Goal: Task Accomplishment & Management: Manage account settings

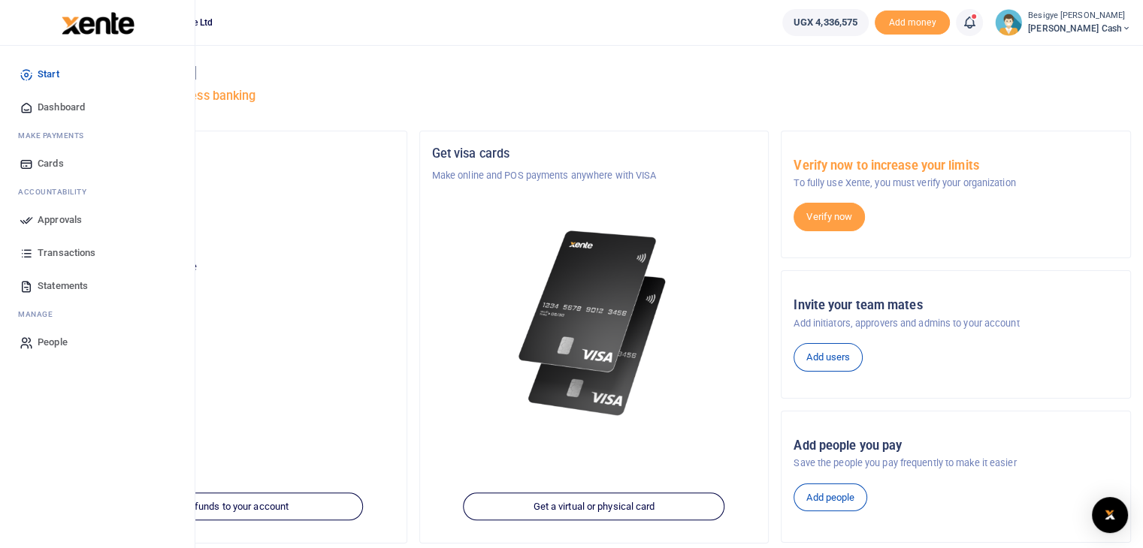
click at [64, 219] on span "Approvals" at bounding box center [60, 220] width 44 height 15
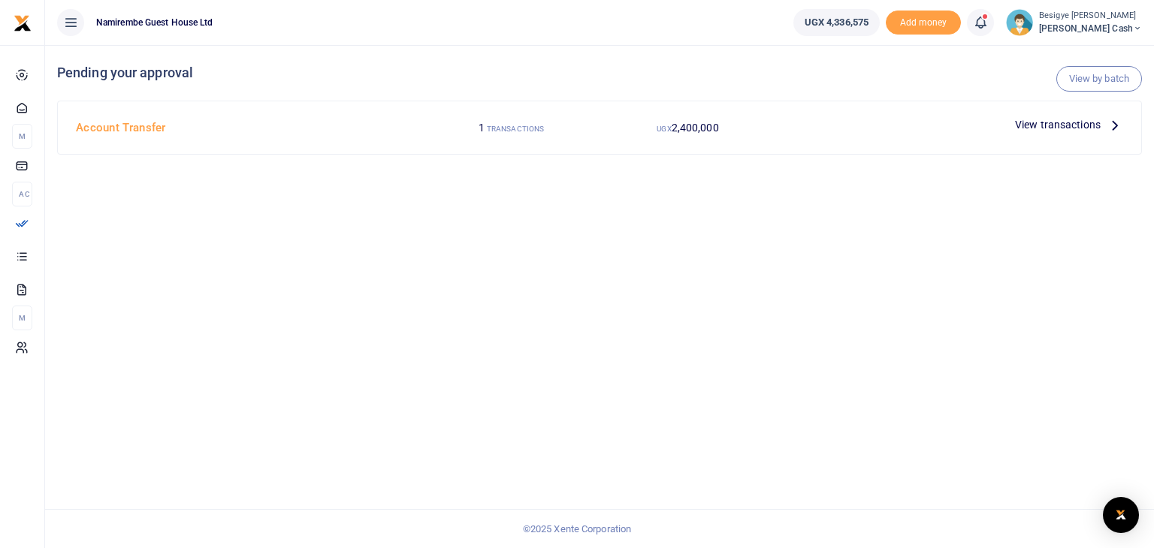
click at [1080, 125] on span "View transactions" at bounding box center [1058, 124] width 86 height 17
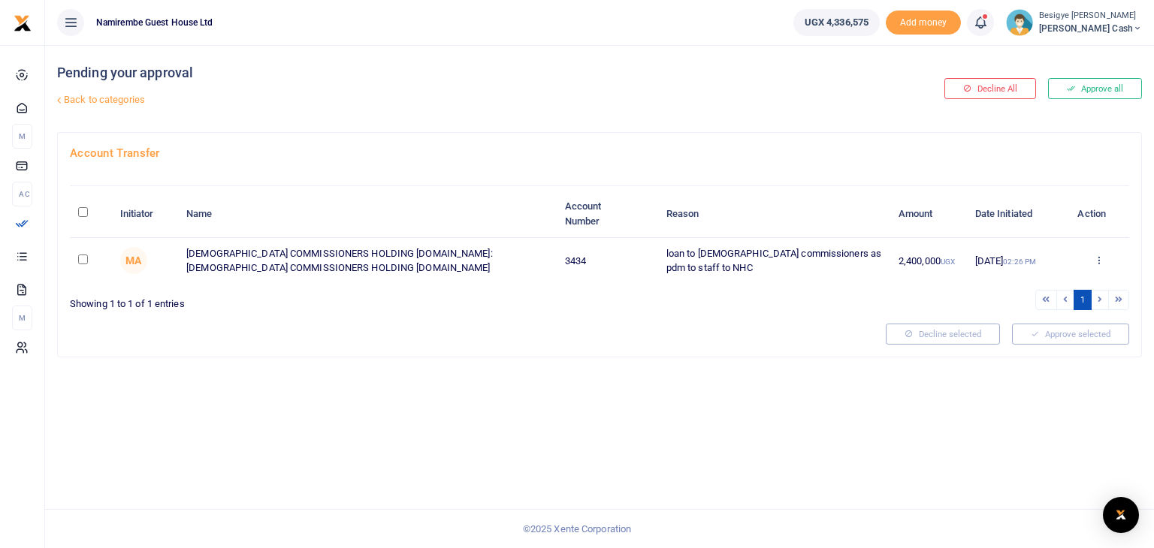
click at [92, 258] on td at bounding box center [90, 261] width 41 height 46
click at [83, 258] on input "checkbox" at bounding box center [83, 260] width 10 height 10
checkbox input "true"
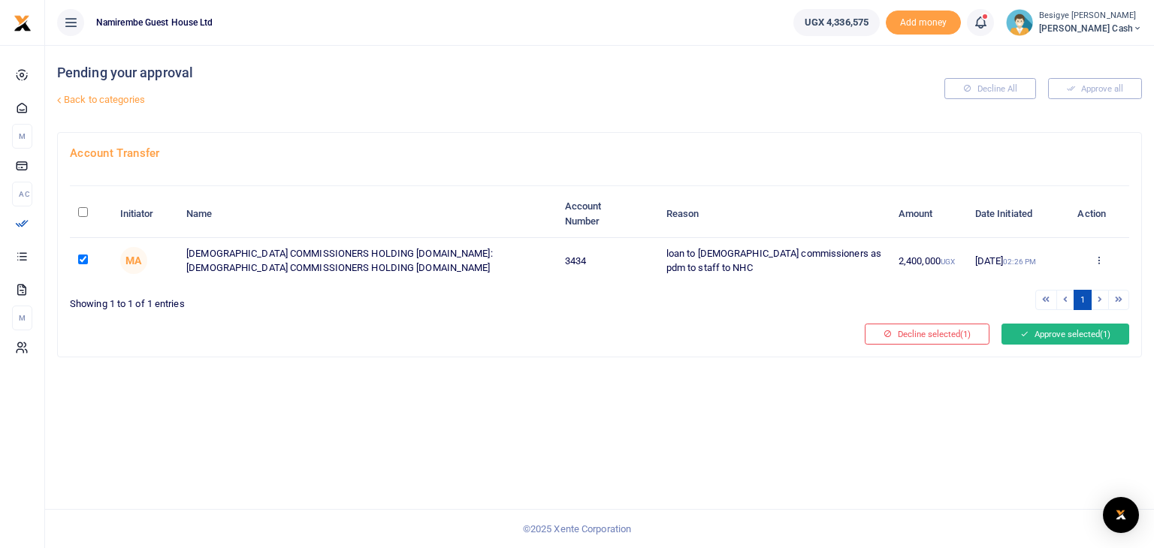
click at [1056, 337] on button "Approve selected (1)" at bounding box center [1065, 334] width 128 height 21
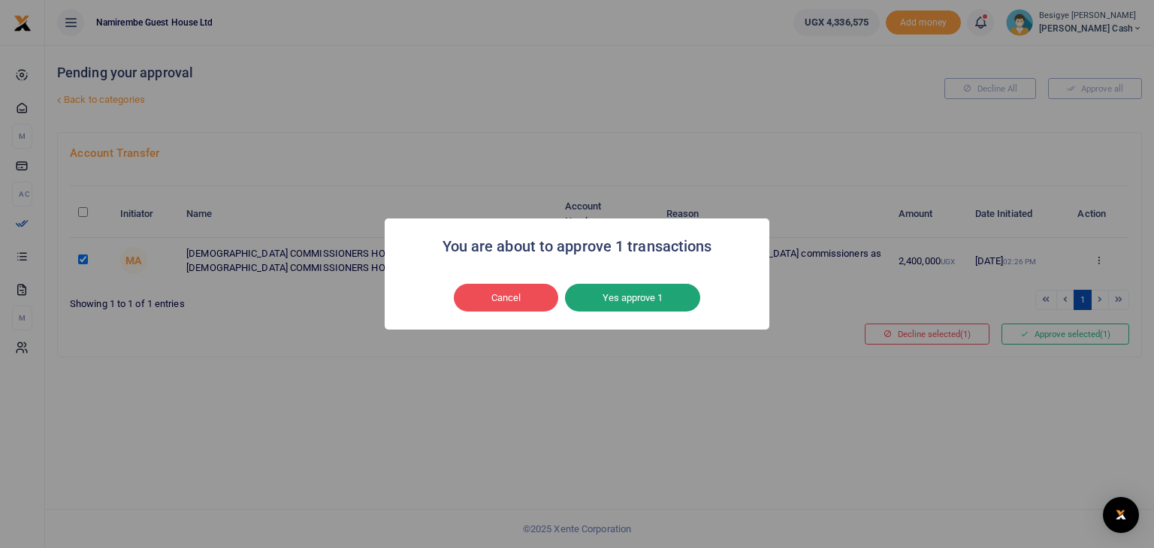
click at [631, 296] on button "Yes approve 1" at bounding box center [632, 298] width 135 height 29
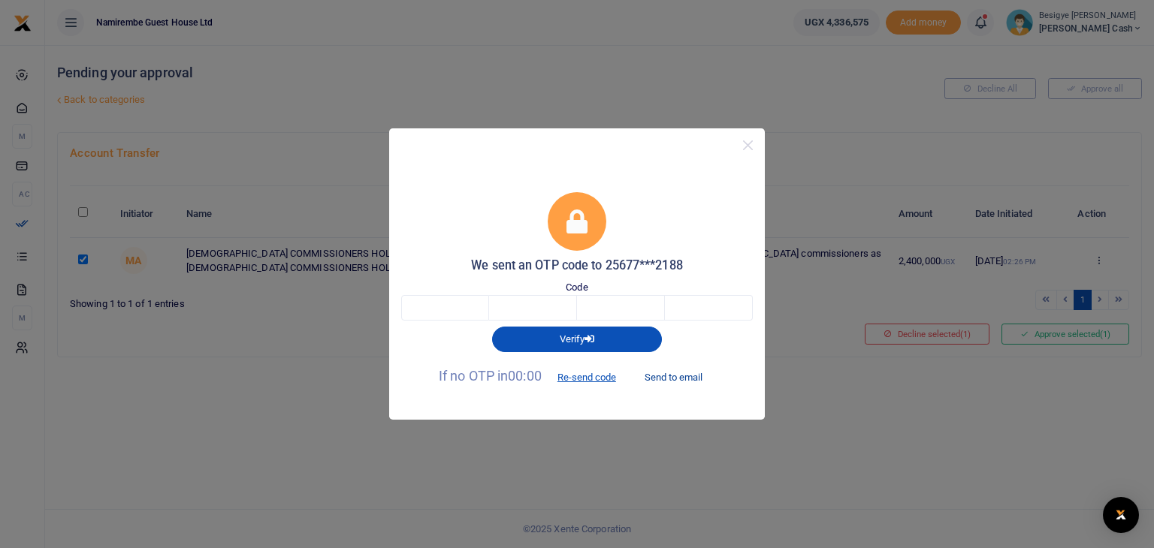
click at [685, 376] on button "Send to email" at bounding box center [673, 377] width 83 height 26
click at [451, 308] on input "text" at bounding box center [445, 308] width 88 height 26
type input "6"
type input "0"
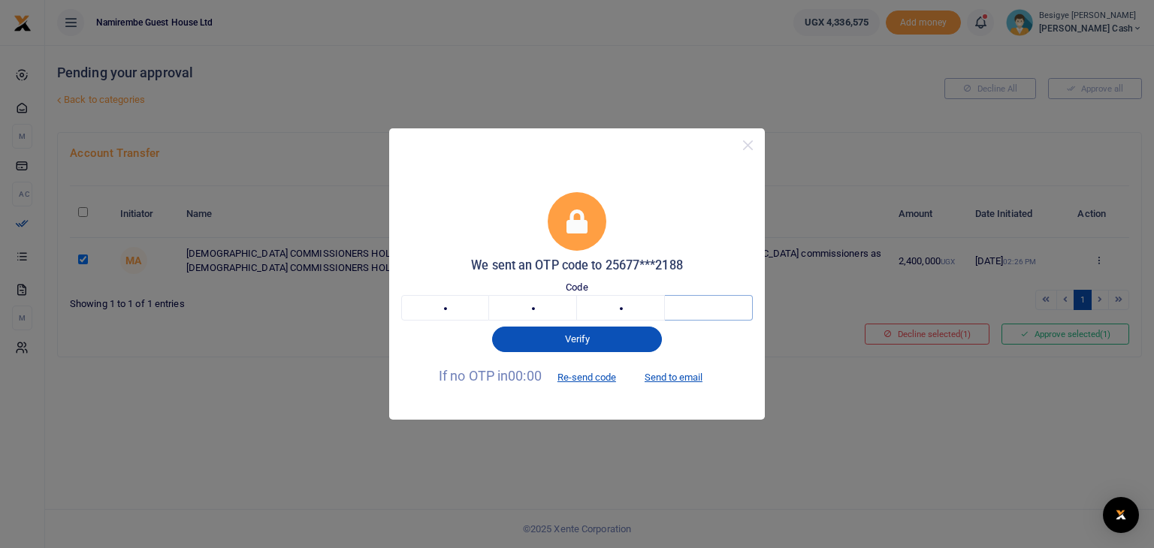
type input "6"
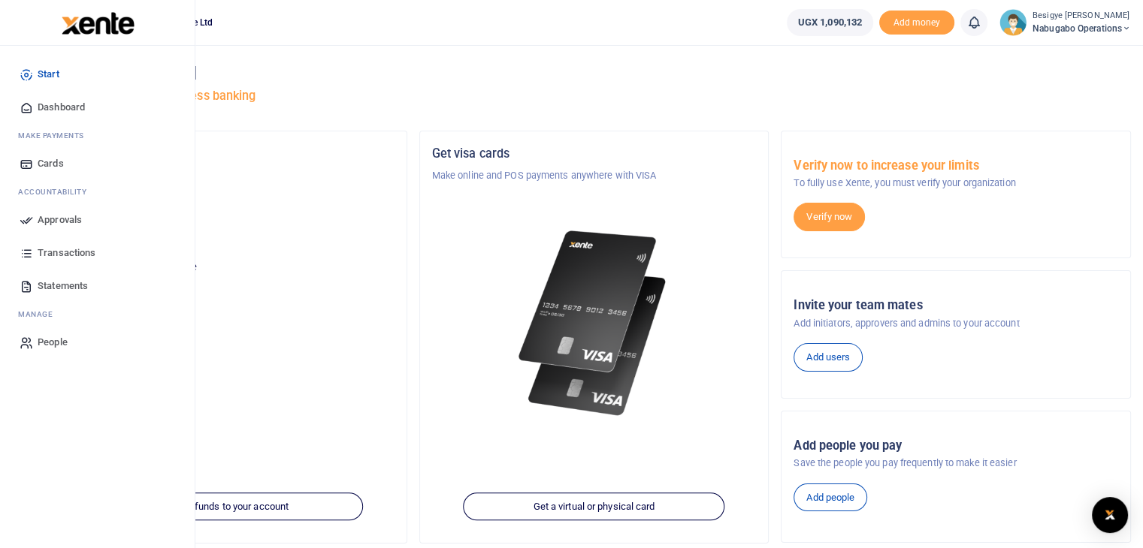
click at [67, 213] on span "Approvals" at bounding box center [60, 220] width 44 height 15
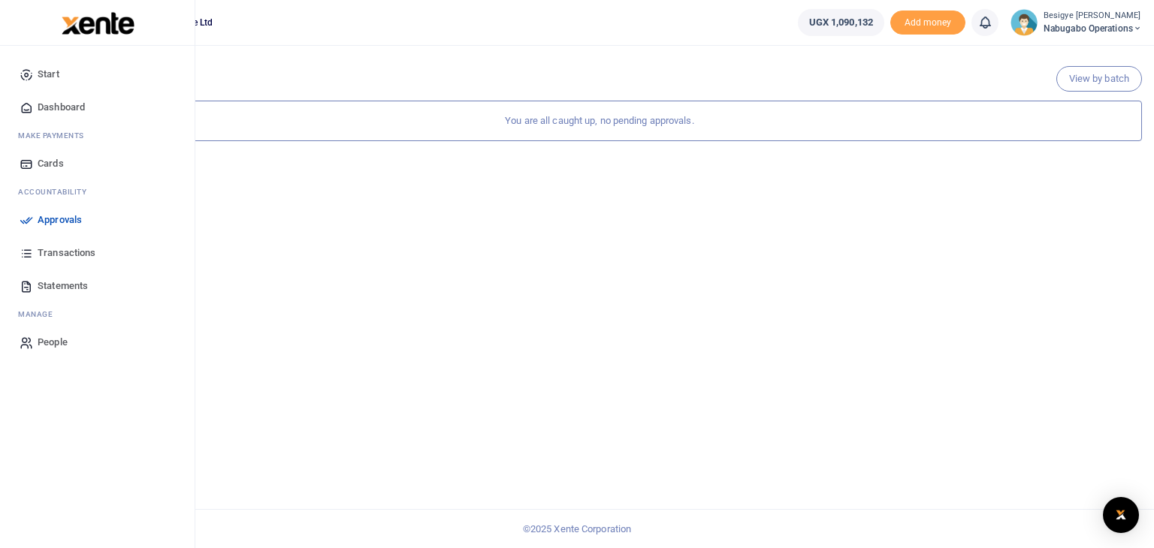
click at [75, 252] on span "Transactions" at bounding box center [67, 253] width 58 height 15
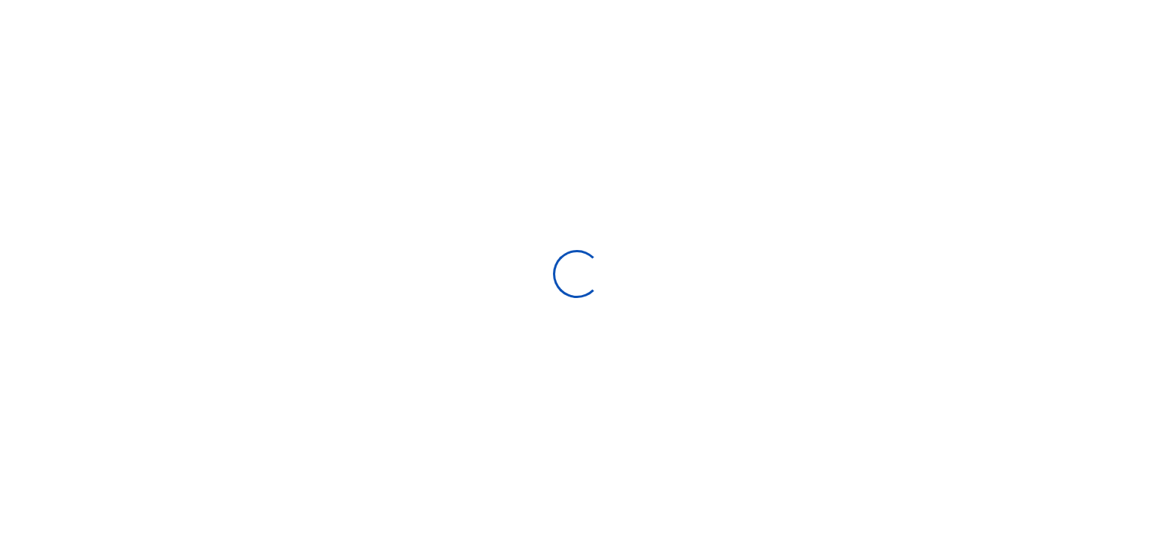
select select
type input "[DATE] - [DATE]"
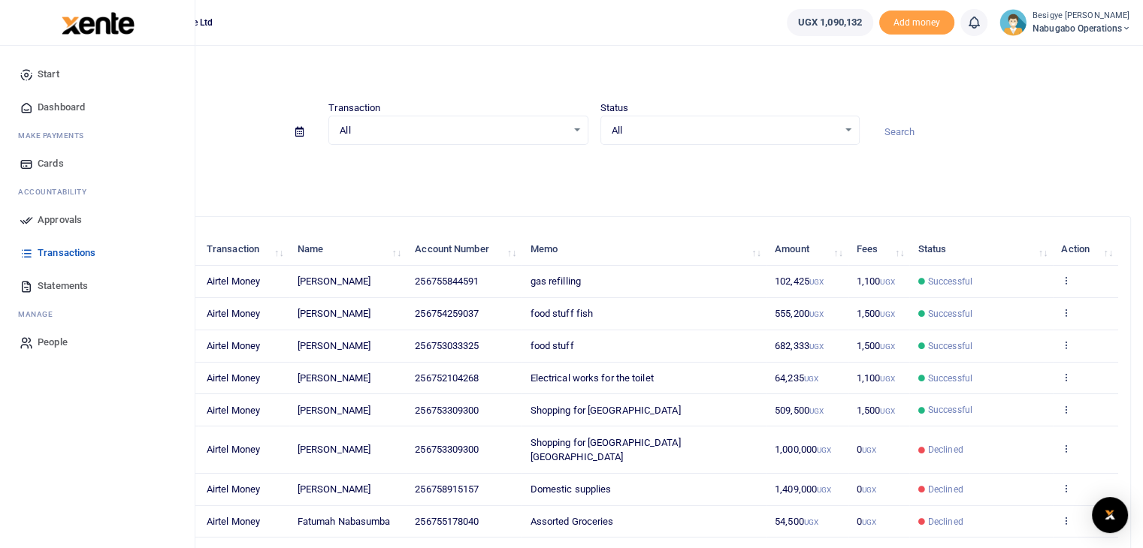
click at [54, 222] on span "Approvals" at bounding box center [60, 220] width 44 height 15
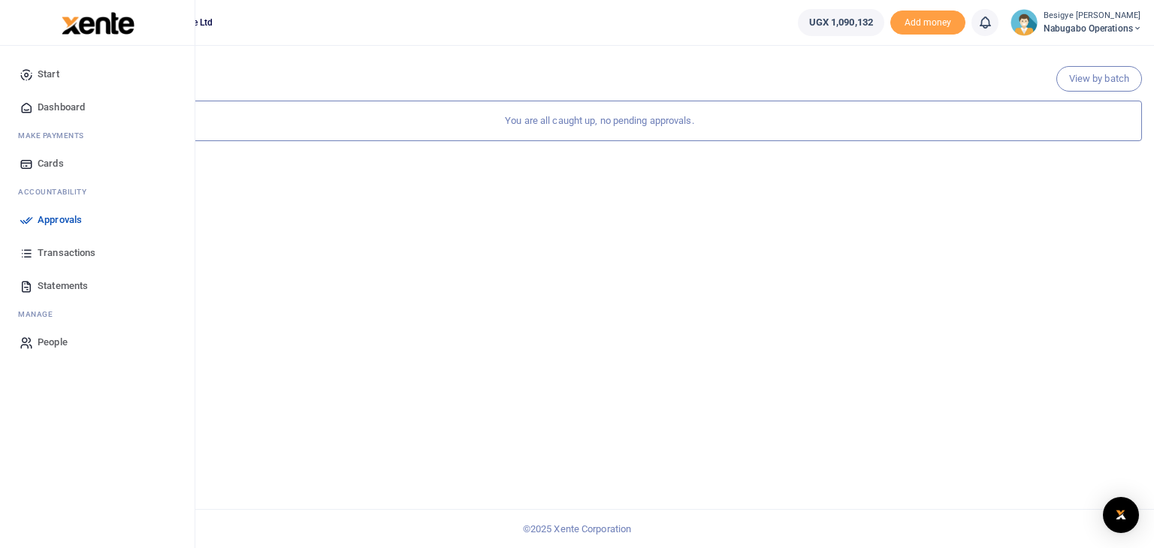
click at [66, 226] on span "Approvals" at bounding box center [60, 220] width 44 height 15
click at [62, 251] on span "Transactions" at bounding box center [67, 253] width 58 height 15
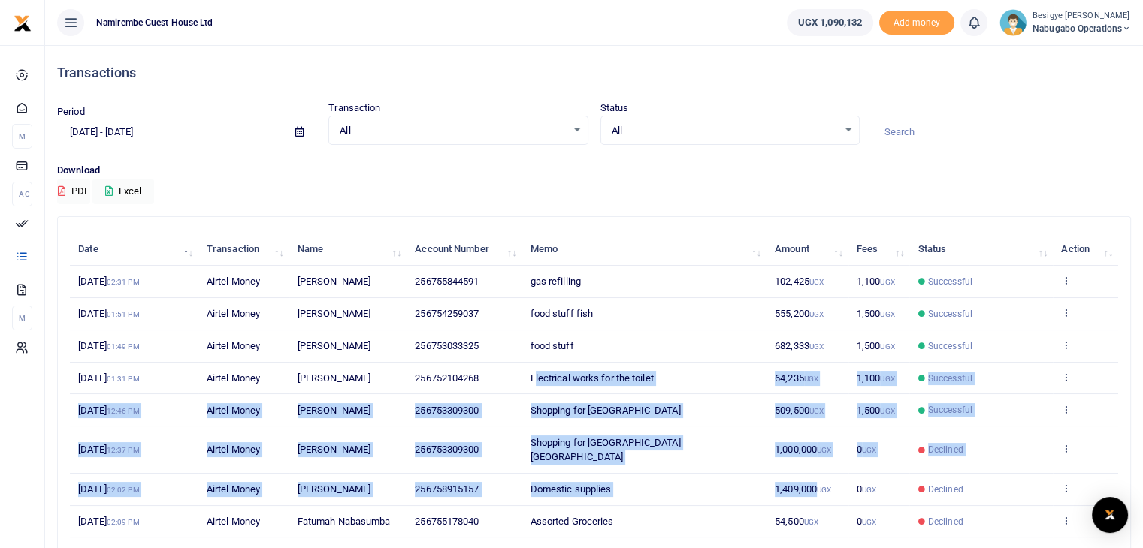
drag, startPoint x: 819, startPoint y: 458, endPoint x: 535, endPoint y: 382, distance: 294.0
click at [535, 382] on tbody "24th Sep 2025 02:31 PM Airtel Money Abduswabur Kato 256755844591 gas refilling …" at bounding box center [594, 434] width 1048 height 336
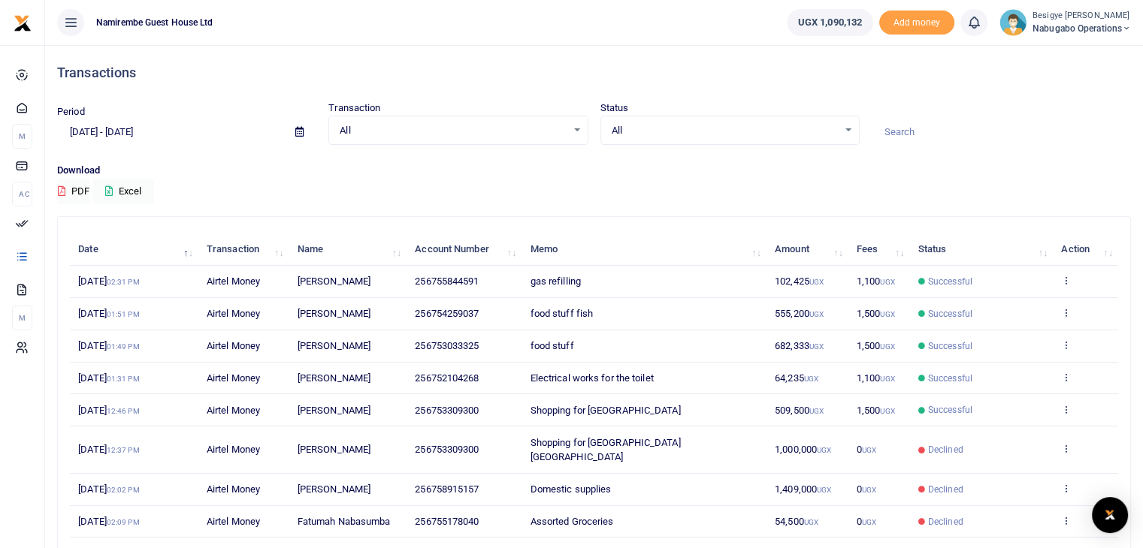
click at [464, 162] on div "Period 08/26/2025 - 09/24/2025 Transaction All Select an option... All Airtime …" at bounding box center [594, 132] width 1086 height 62
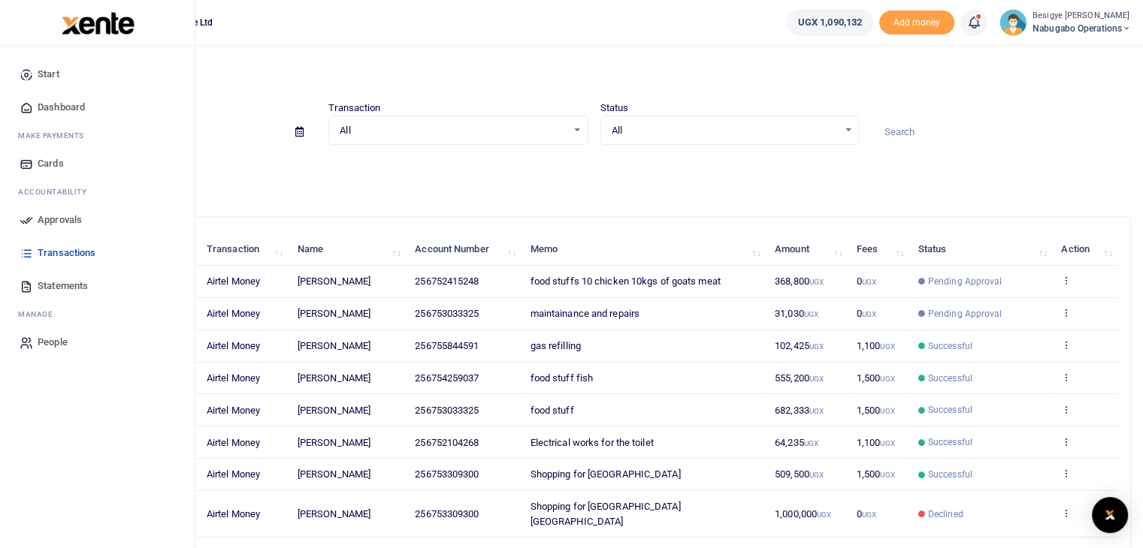
click at [63, 215] on span "Approvals" at bounding box center [60, 220] width 44 height 15
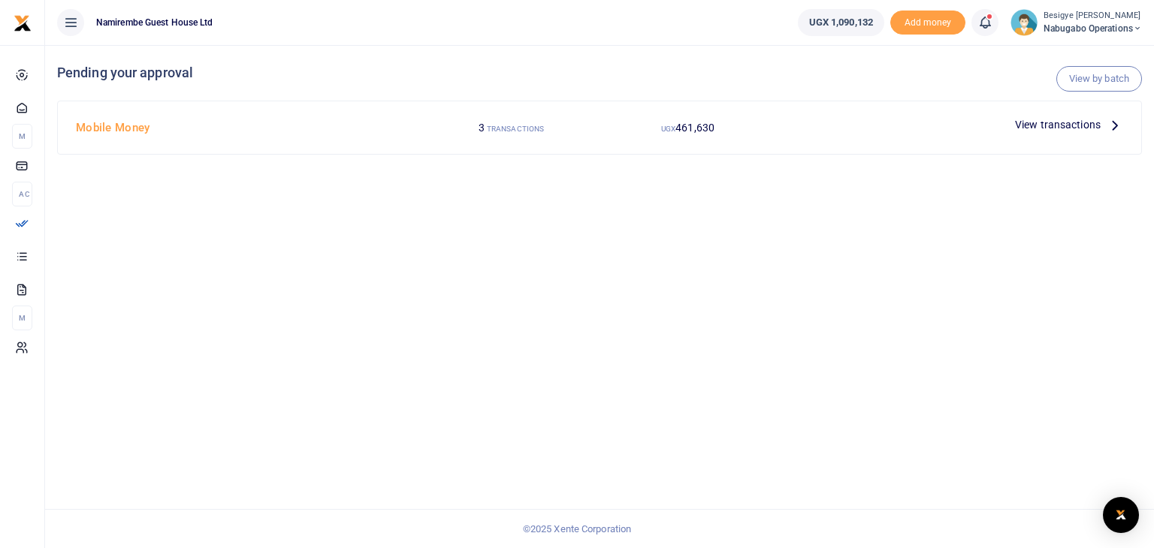
click at [1079, 129] on span "View transactions" at bounding box center [1058, 124] width 86 height 17
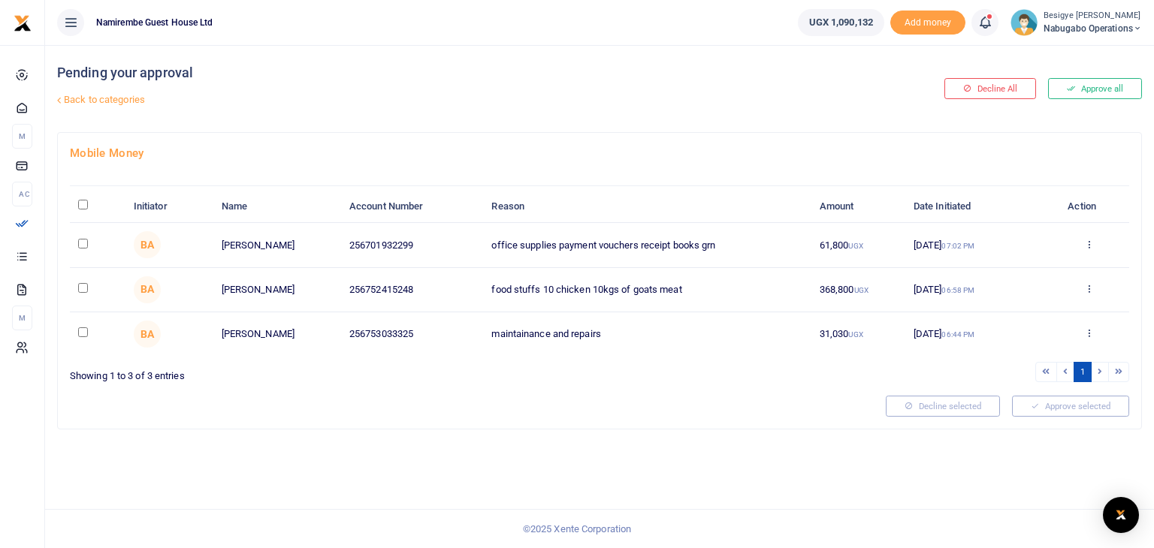
click at [81, 244] on input "checkbox" at bounding box center [83, 244] width 10 height 10
checkbox input "true"
click at [81, 289] on input "checkbox" at bounding box center [83, 288] width 10 height 10
checkbox input "true"
click at [83, 333] on input "checkbox" at bounding box center [83, 333] width 10 height 10
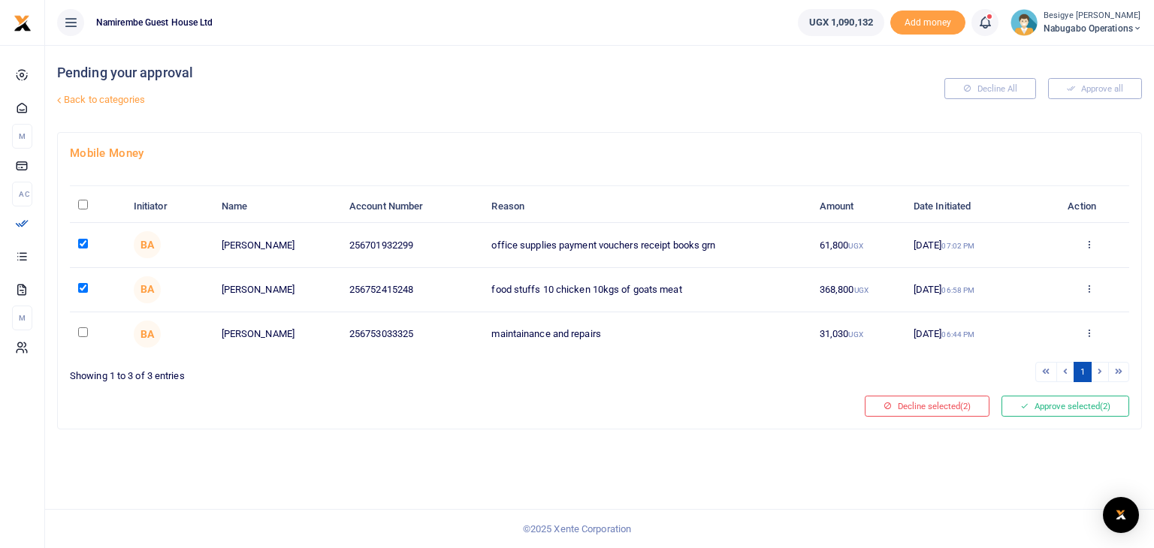
checkbox input "true"
click at [1071, 405] on button "Approve selected (3)" at bounding box center [1065, 406] width 128 height 21
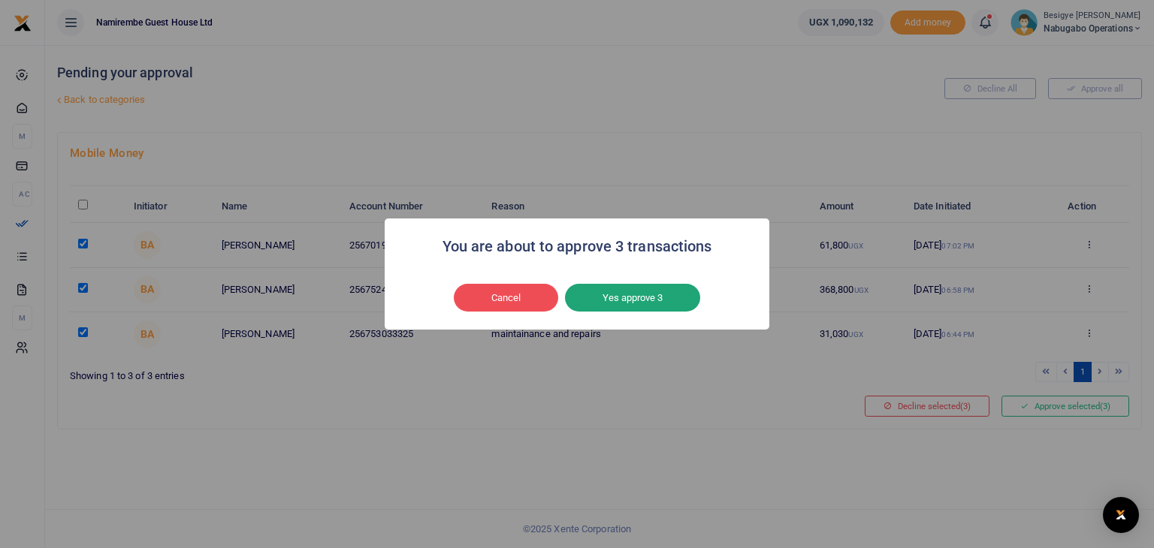
click at [609, 288] on button "Yes approve 3" at bounding box center [632, 298] width 135 height 29
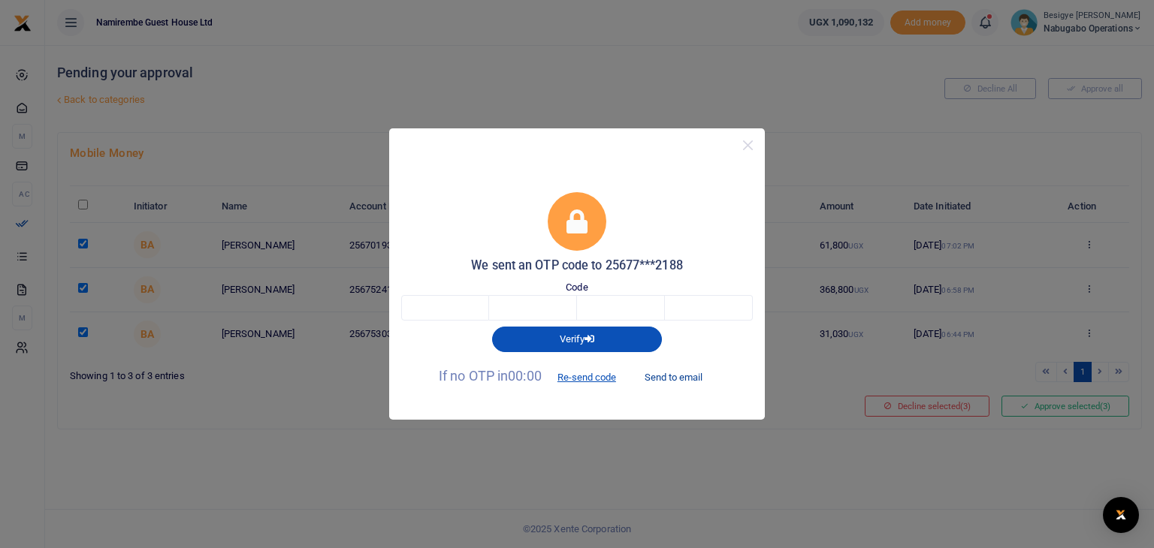
click at [693, 379] on button "Send to email" at bounding box center [673, 377] width 83 height 26
click at [436, 320] on input "text" at bounding box center [445, 308] width 88 height 26
type input "3"
type input "4"
type input "7"
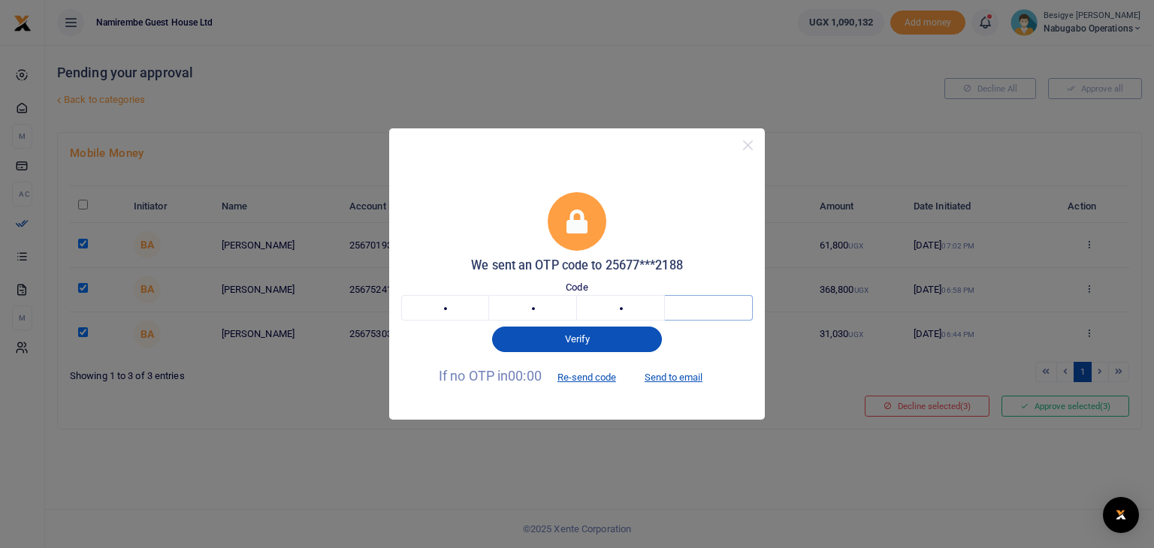
type input "5"
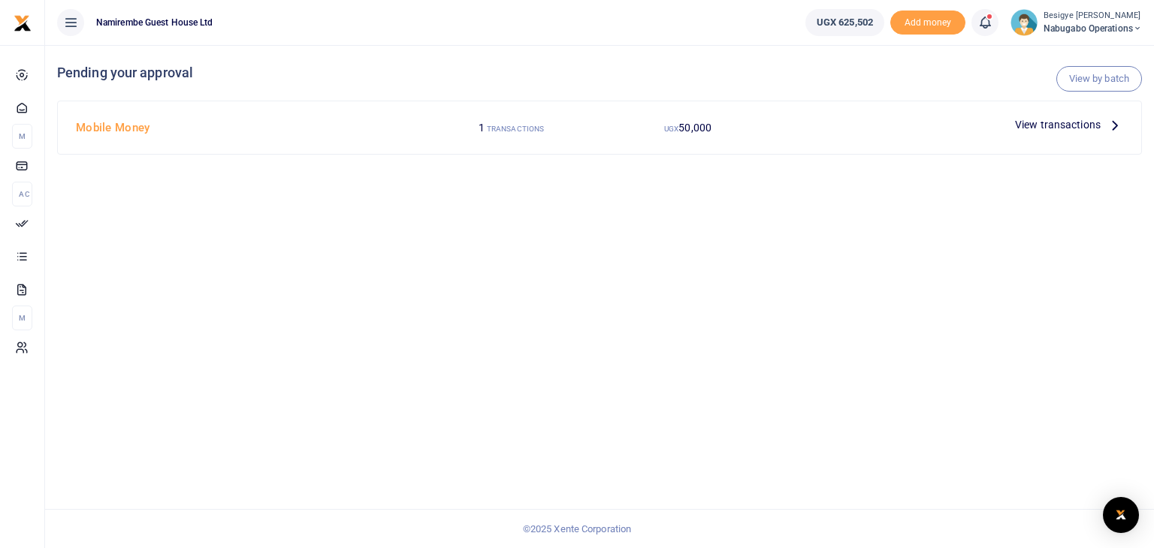
click at [1078, 119] on span "View transactions" at bounding box center [1058, 124] width 86 height 17
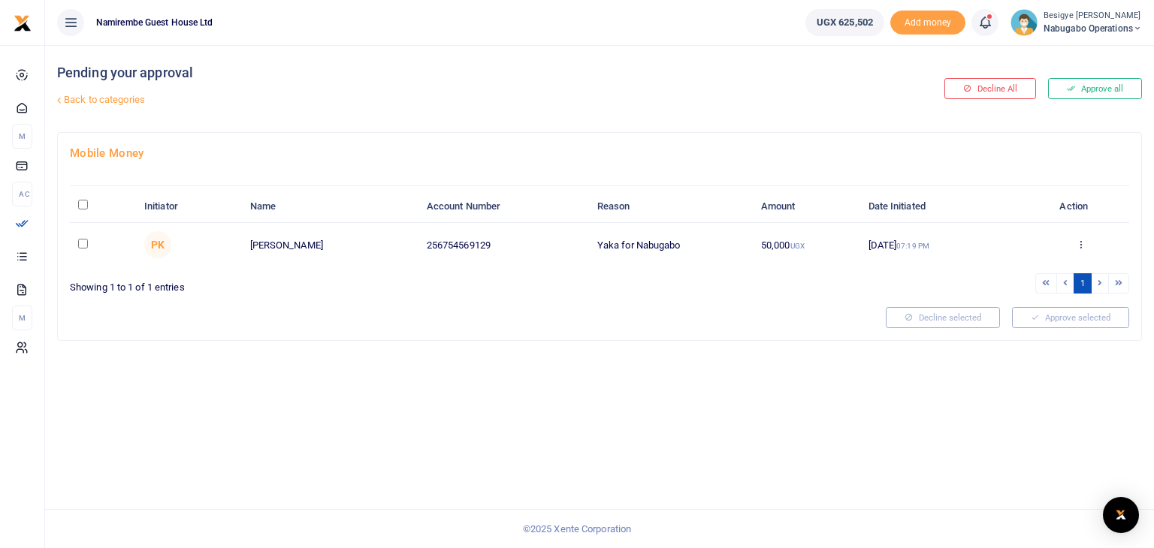
click at [87, 246] on input "checkbox" at bounding box center [83, 244] width 10 height 10
checkbox input "true"
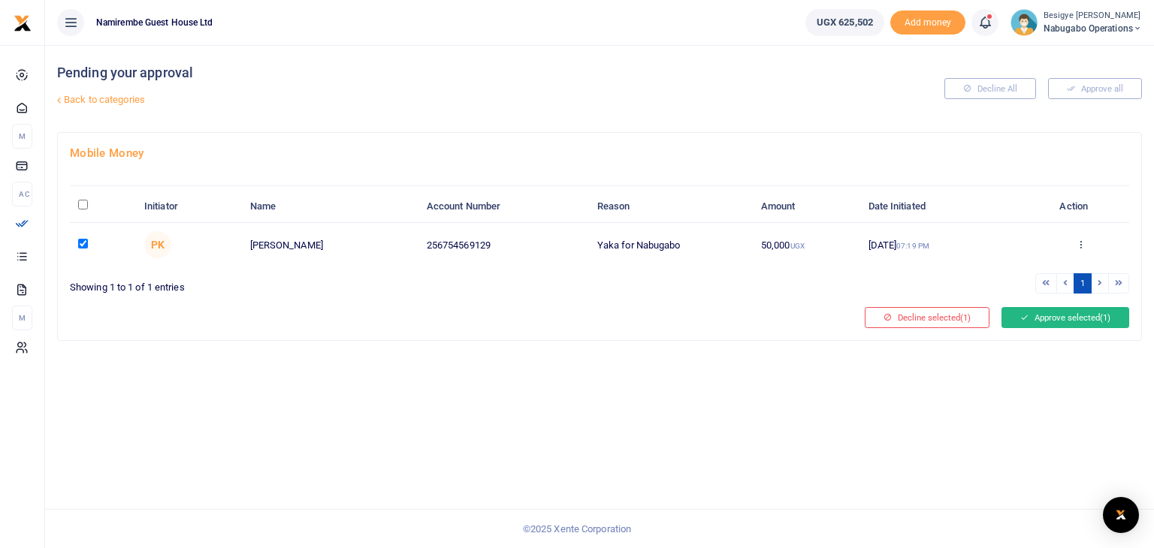
click at [1055, 319] on button "Approve selected (1)" at bounding box center [1065, 317] width 128 height 21
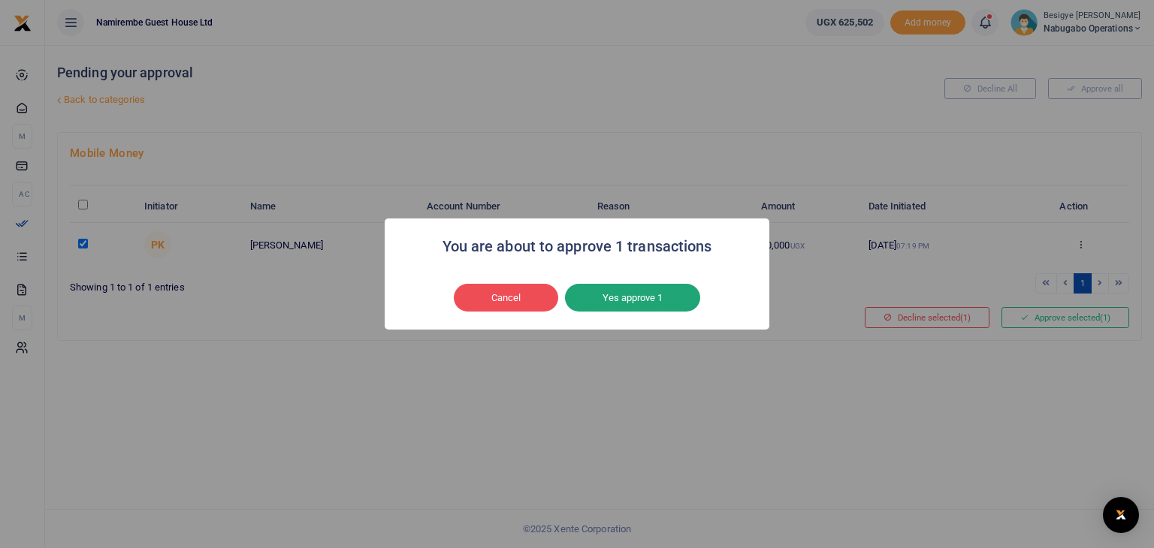
click at [660, 307] on button "Yes approve 1" at bounding box center [632, 298] width 135 height 29
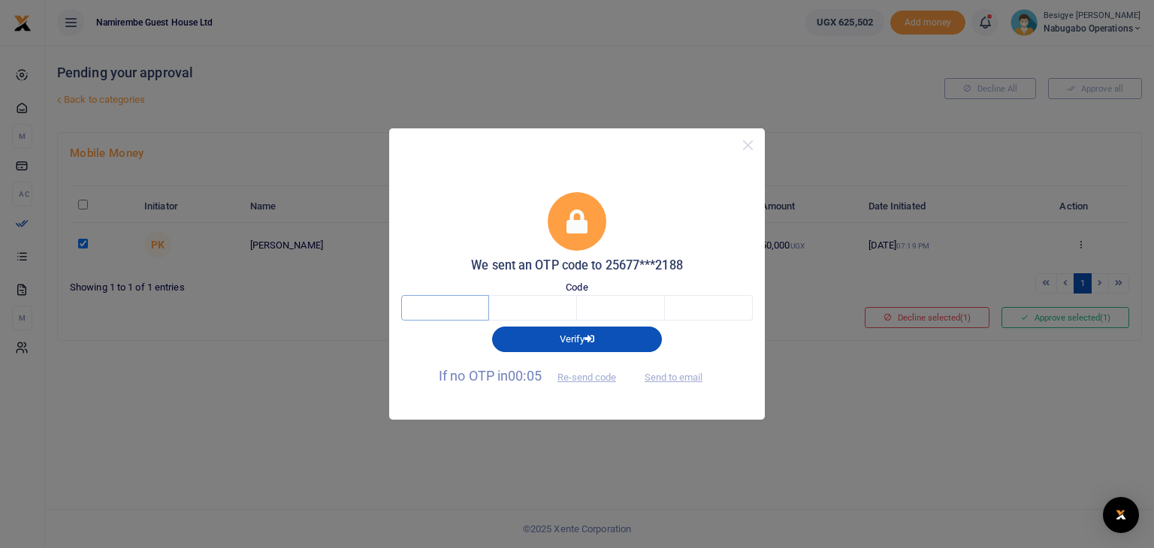
click at [446, 301] on input "text" at bounding box center [445, 308] width 88 height 26
type input "5"
type input "9"
type input "8"
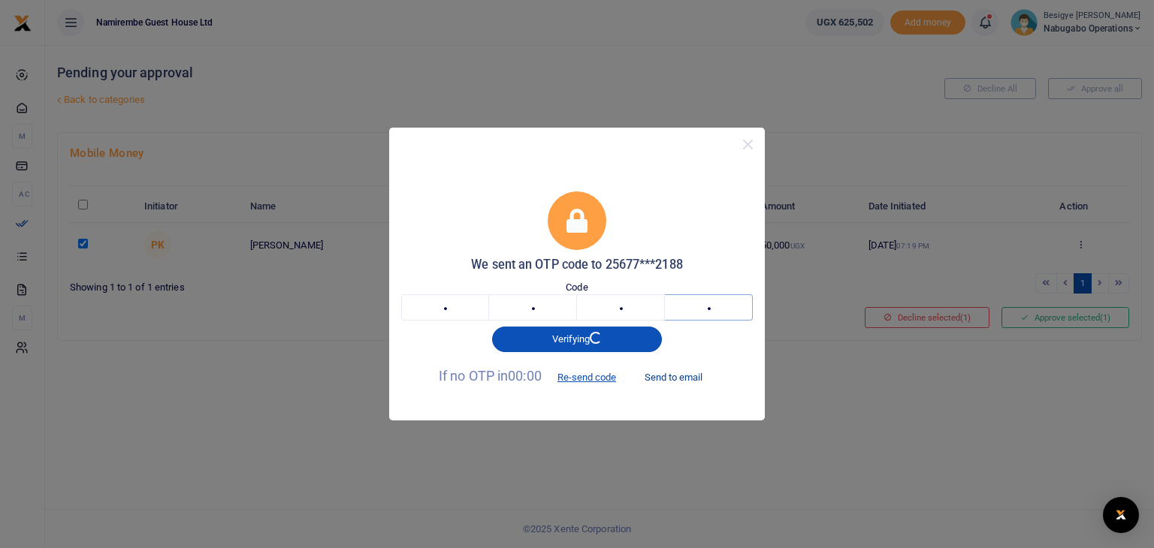
type input "0"
click at [682, 376] on button "Send to email" at bounding box center [673, 377] width 83 height 26
click at [723, 307] on input "0" at bounding box center [709, 308] width 88 height 26
type input "3"
type input "8"
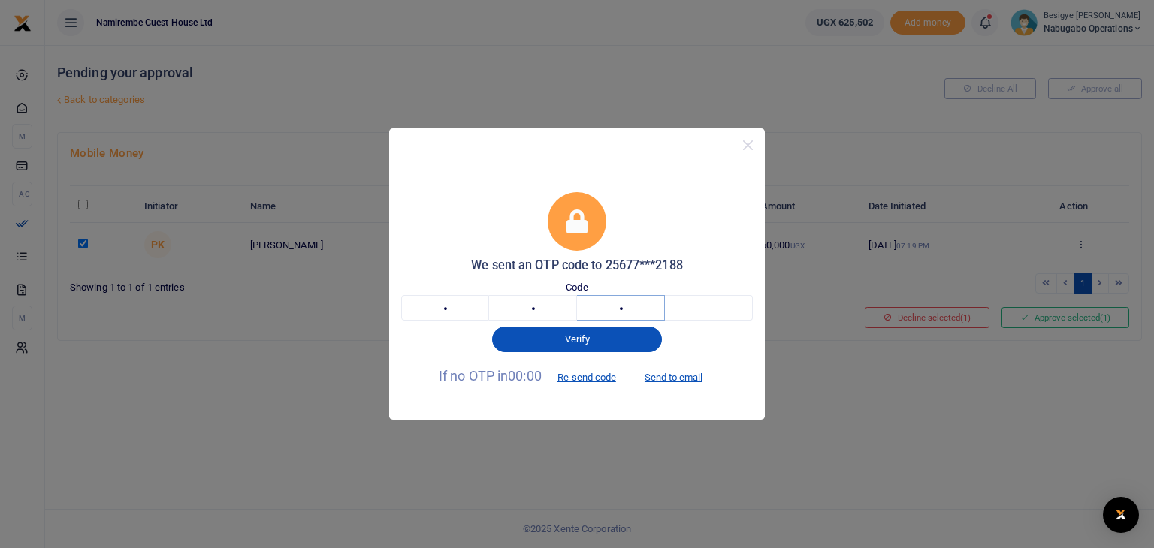
type input "2"
type input "4"
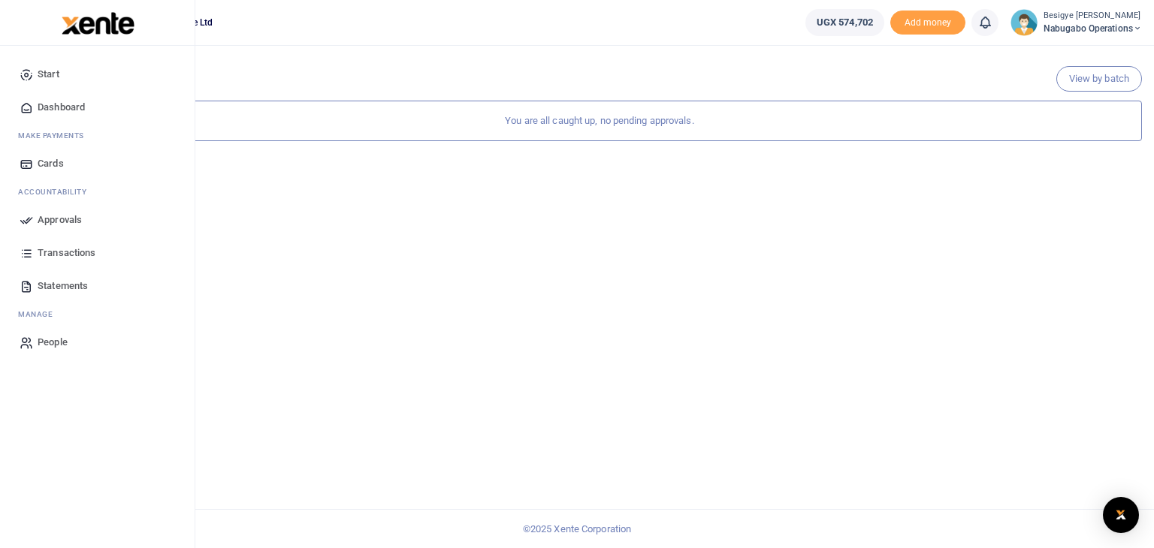
click at [80, 260] on link "Transactions" at bounding box center [97, 253] width 171 height 33
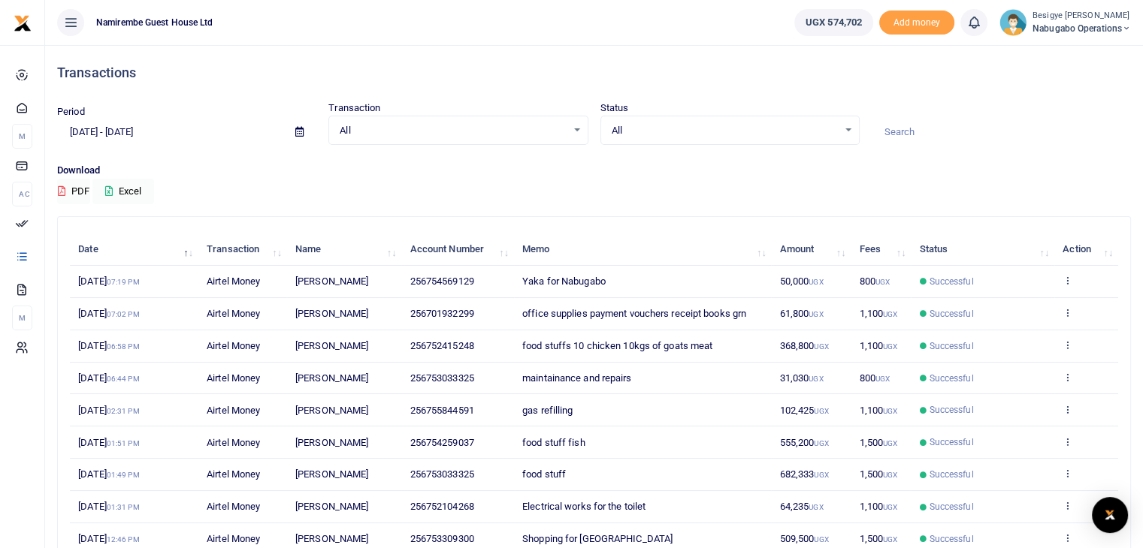
click at [514, 348] on td "food stuffs 10 chicken 10kgs of goats meat" at bounding box center [643, 347] width 258 height 32
